Goal: Task Accomplishment & Management: Manage account settings

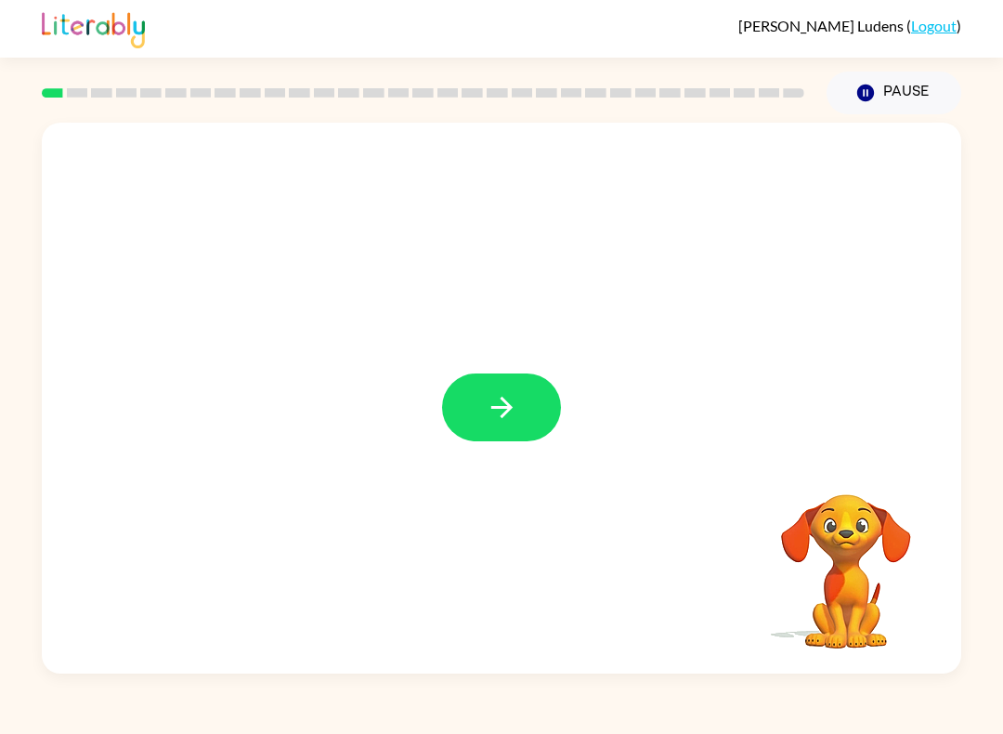
click at [516, 426] on button "button" at bounding box center [501, 407] width 119 height 68
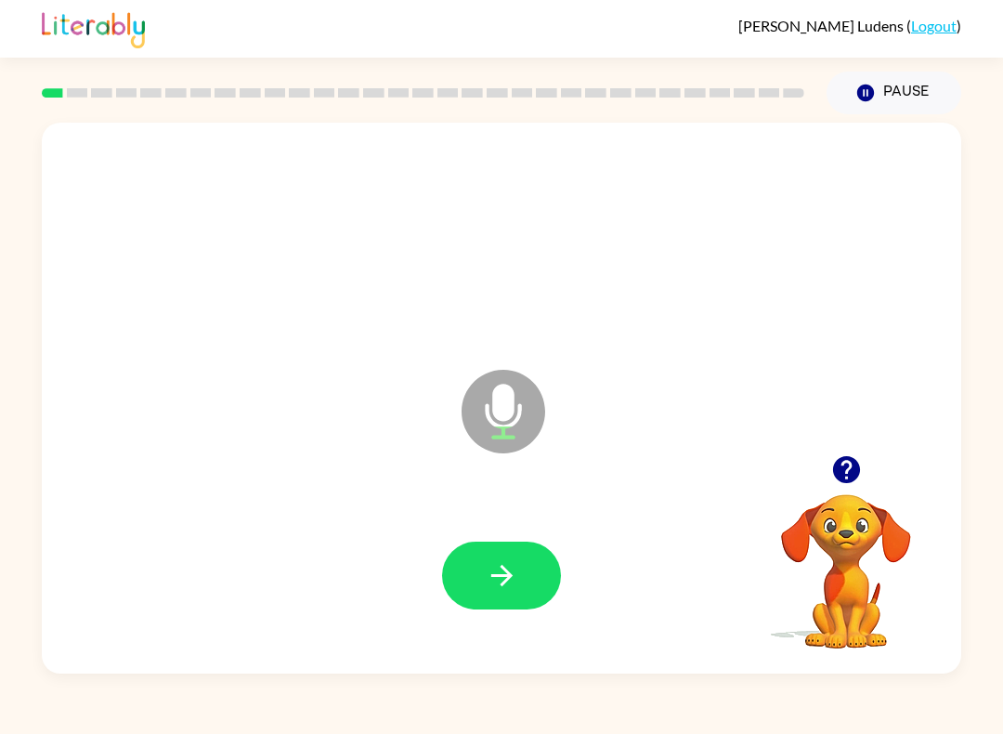
click at [510, 583] on icon "button" at bounding box center [502, 575] width 32 height 32
click at [521, 583] on button "button" at bounding box center [501, 575] width 119 height 68
click at [480, 564] on button "button" at bounding box center [501, 575] width 119 height 68
click at [491, 568] on icon "button" at bounding box center [502, 575] width 32 height 32
click at [492, 571] on icon "button" at bounding box center [502, 575] width 32 height 32
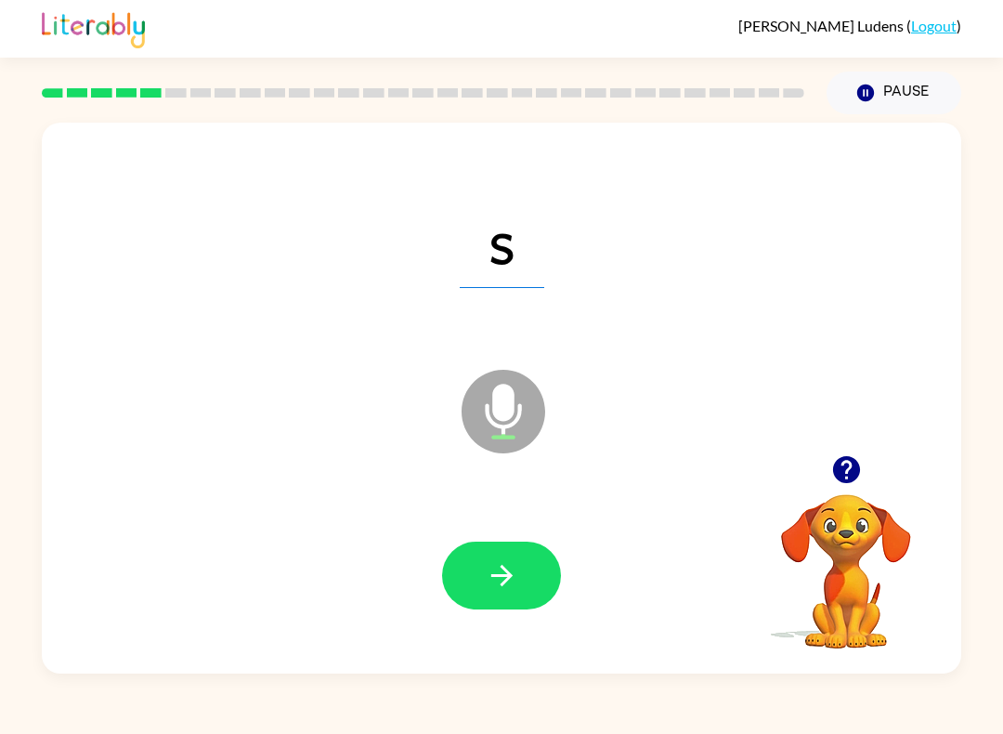
click at [500, 554] on button "button" at bounding box center [501, 575] width 119 height 68
click at [498, 566] on icon "button" at bounding box center [502, 575] width 32 height 32
click at [514, 586] on icon "button" at bounding box center [502, 575] width 32 height 32
click at [510, 578] on icon "button" at bounding box center [500, 575] width 21 height 21
click at [496, 595] on button "button" at bounding box center [501, 575] width 119 height 68
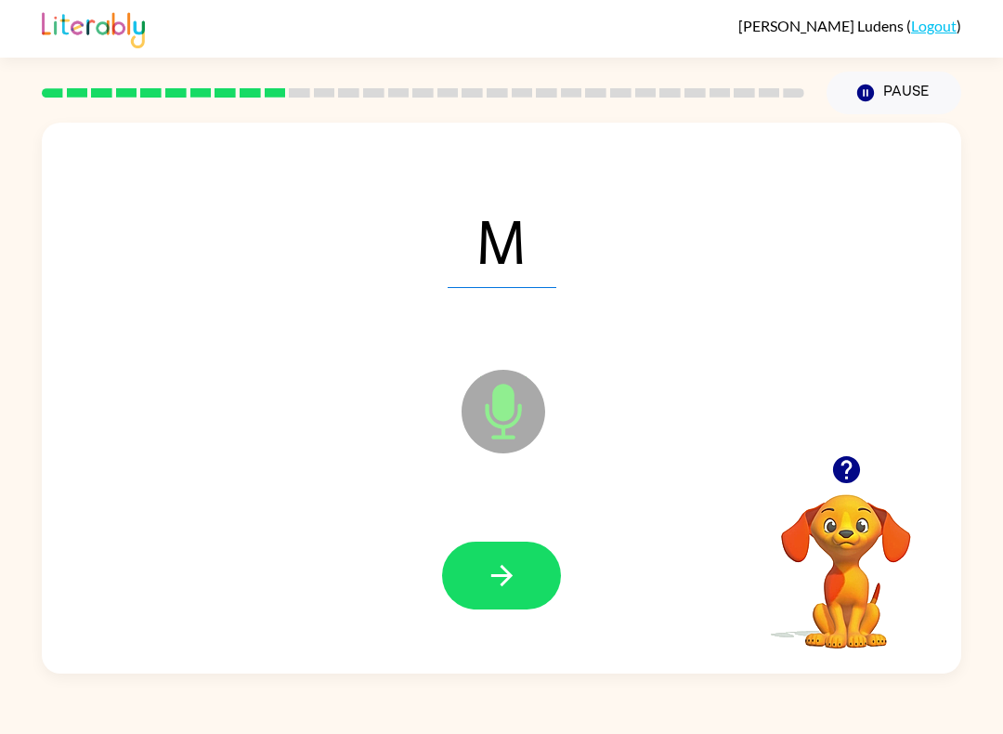
click at [517, 598] on button "button" at bounding box center [501, 575] width 119 height 68
click at [500, 572] on icon "button" at bounding box center [502, 575] width 32 height 32
click at [501, 578] on icon "button" at bounding box center [502, 575] width 32 height 32
click at [492, 571] on icon "button" at bounding box center [502, 575] width 32 height 32
click at [504, 593] on button "button" at bounding box center [501, 575] width 119 height 68
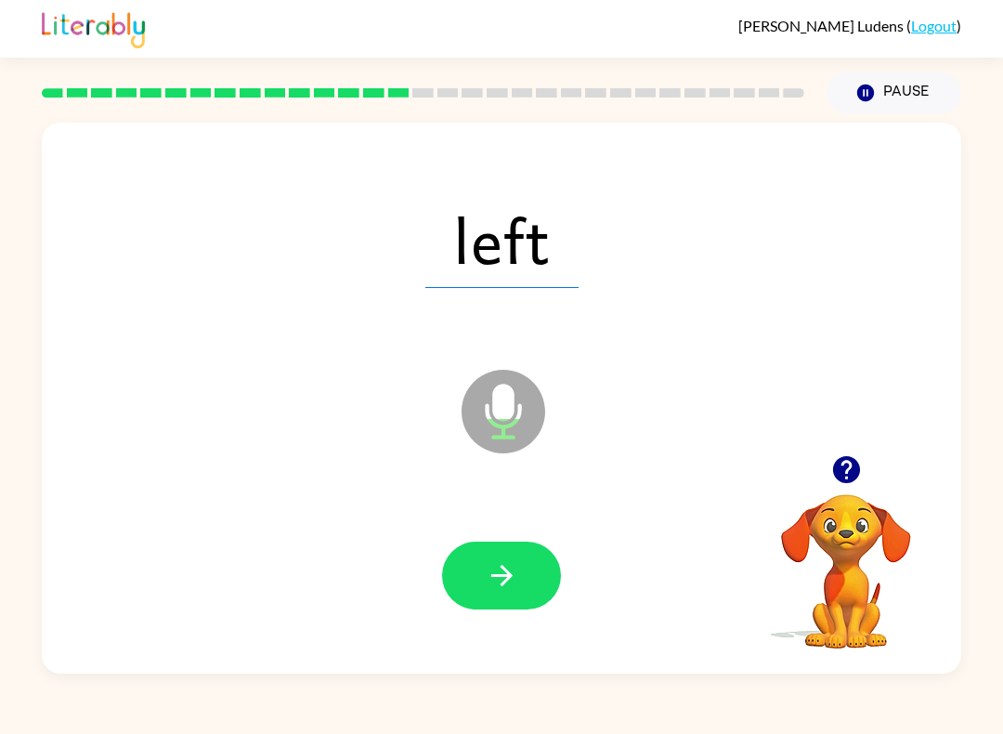
click at [488, 580] on icon "button" at bounding box center [502, 575] width 32 height 32
click at [501, 586] on icon "button" at bounding box center [500, 575] width 21 height 21
click at [505, 588] on icon "button" at bounding box center [502, 575] width 32 height 32
click at [480, 604] on button "button" at bounding box center [501, 575] width 119 height 68
click at [497, 599] on button "button" at bounding box center [501, 575] width 119 height 68
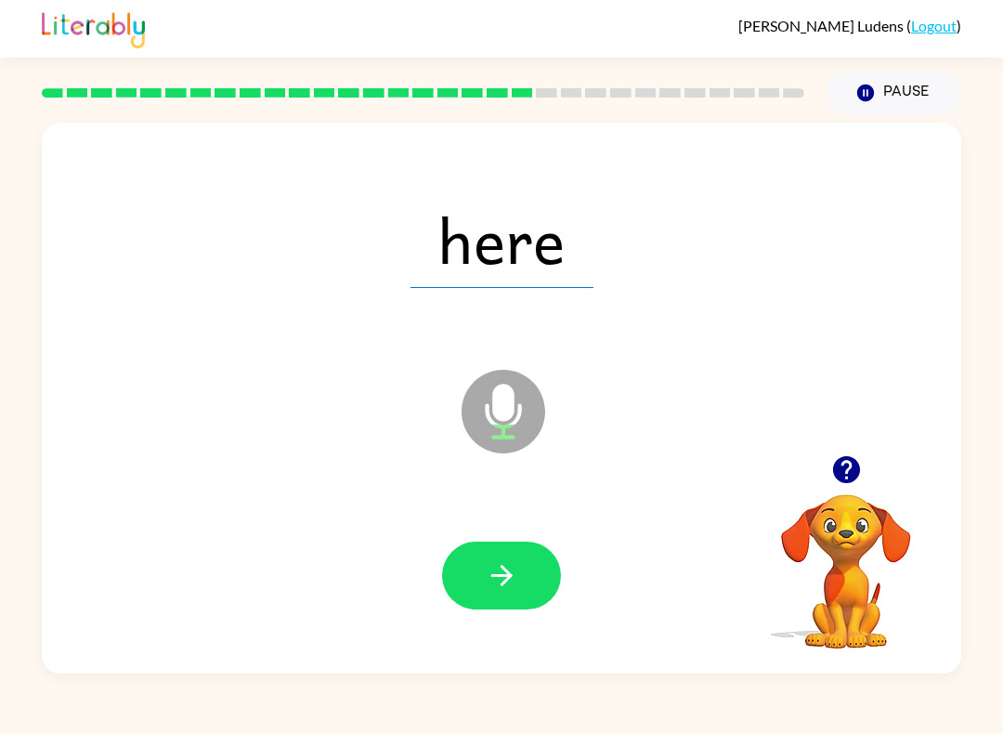
click at [523, 600] on button "button" at bounding box center [501, 575] width 119 height 68
click at [489, 591] on icon "button" at bounding box center [502, 575] width 32 height 32
click at [487, 582] on icon "button" at bounding box center [502, 575] width 32 height 32
click at [514, 539] on div at bounding box center [501, 575] width 882 height 159
click at [470, 567] on button "button" at bounding box center [501, 575] width 119 height 68
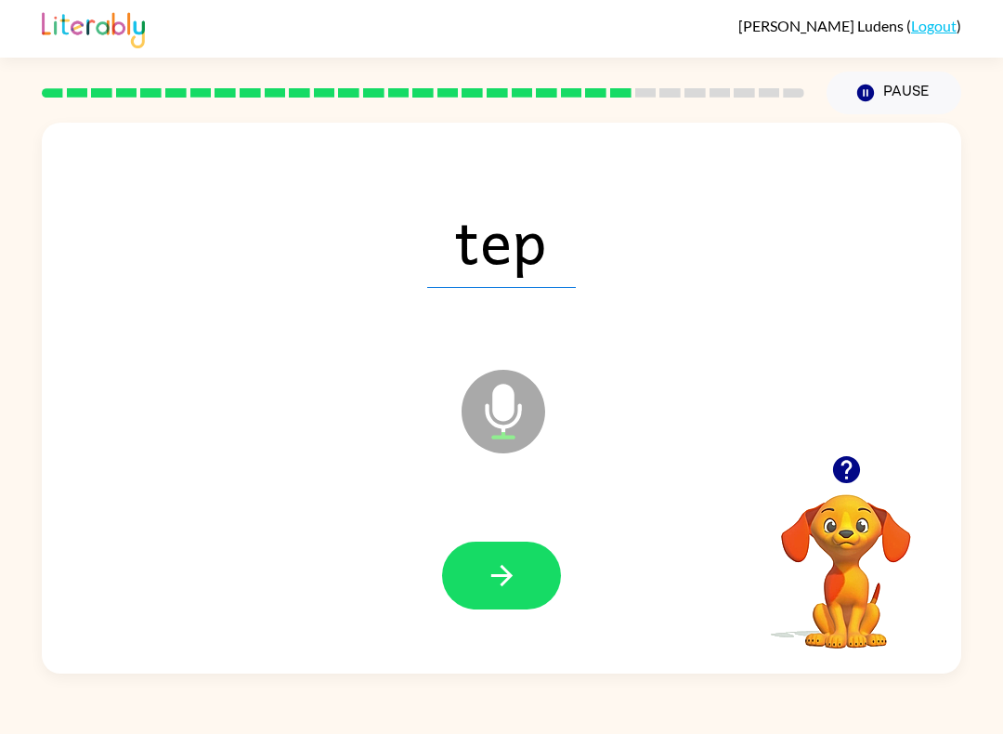
click at [524, 544] on button "button" at bounding box center [501, 575] width 119 height 68
click at [496, 589] on icon "button" at bounding box center [502, 575] width 32 height 32
click at [485, 552] on button "button" at bounding box center [501, 575] width 119 height 68
click at [477, 604] on button "button" at bounding box center [501, 575] width 119 height 68
click at [492, 591] on icon "button" at bounding box center [502, 575] width 32 height 32
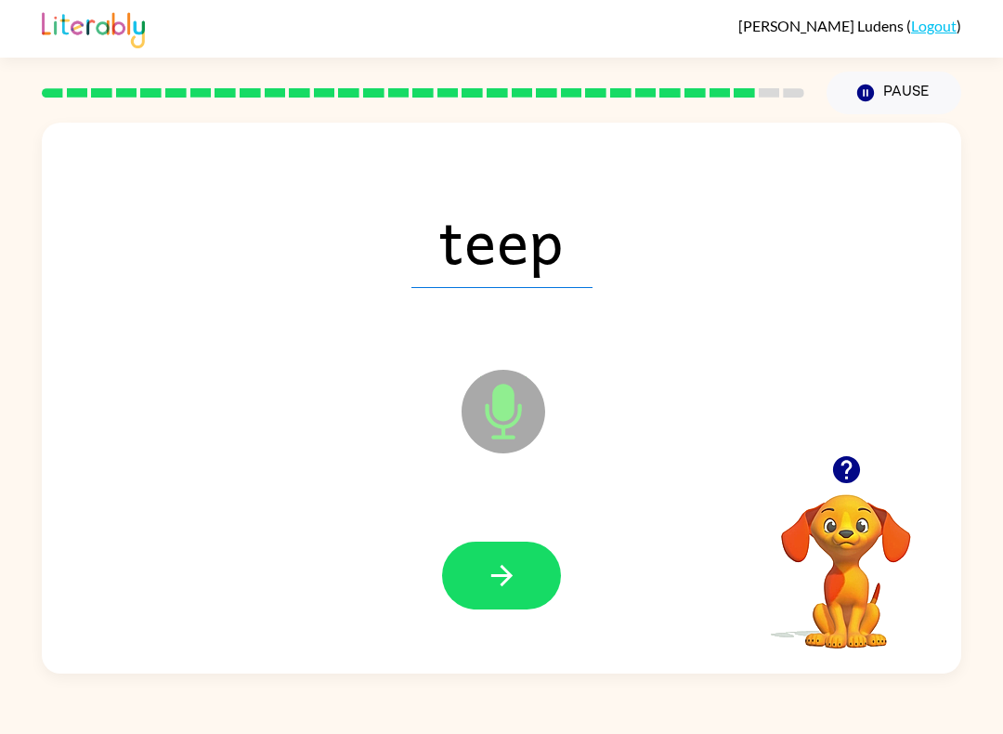
click at [487, 585] on icon "button" at bounding box center [502, 575] width 32 height 32
click at [500, 574] on icon "button" at bounding box center [502, 575] width 32 height 32
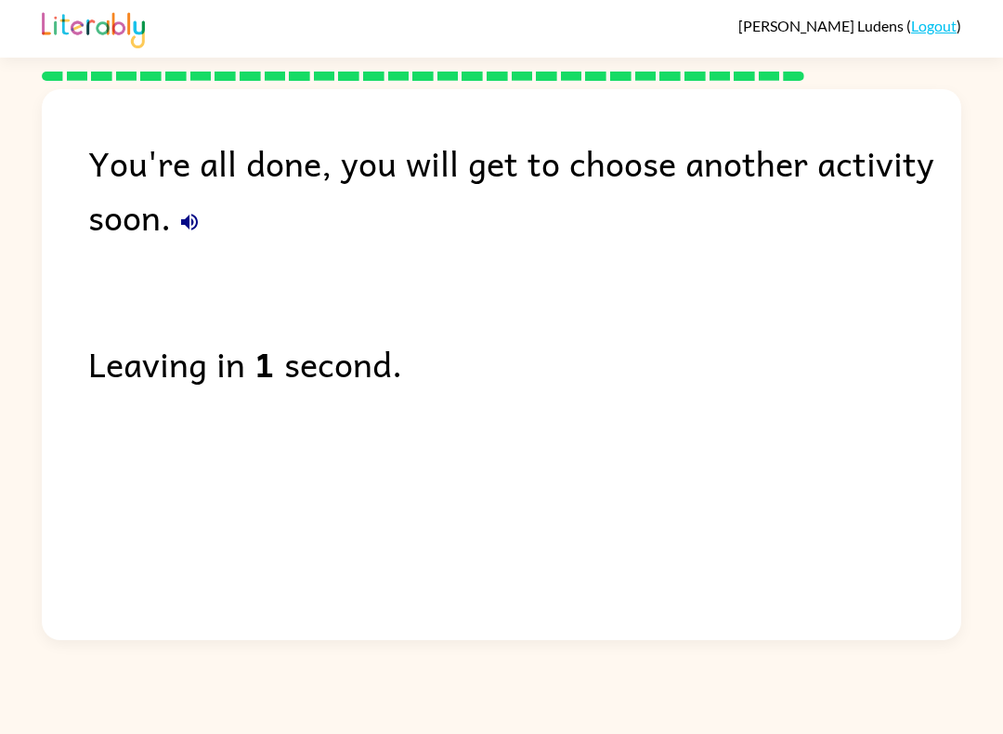
click at [926, 33] on link "Logout" at bounding box center [933, 26] width 45 height 18
